Goal: Task Accomplishment & Management: Complete application form

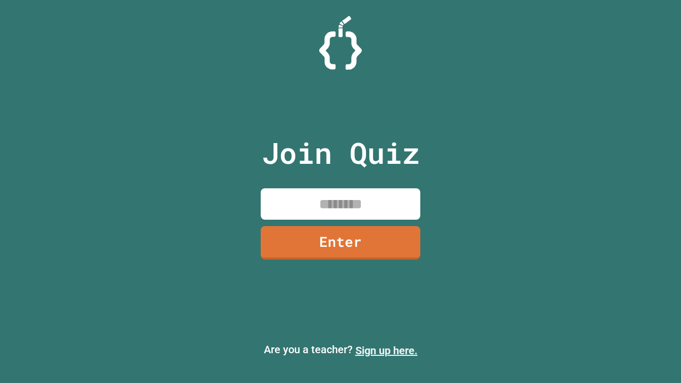
click at [386, 350] on link "Sign up here." at bounding box center [386, 350] width 62 height 13
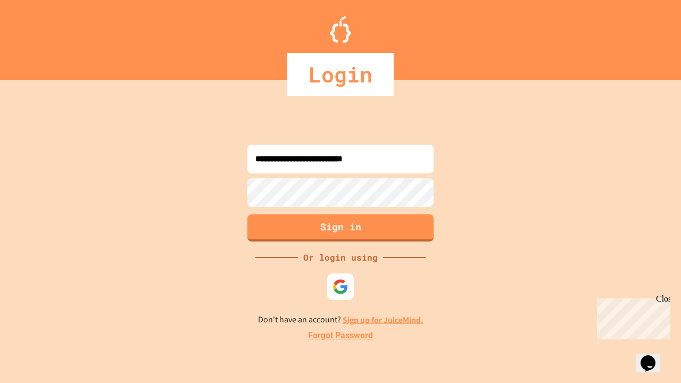
type input "**********"
